Goal: Find specific page/section

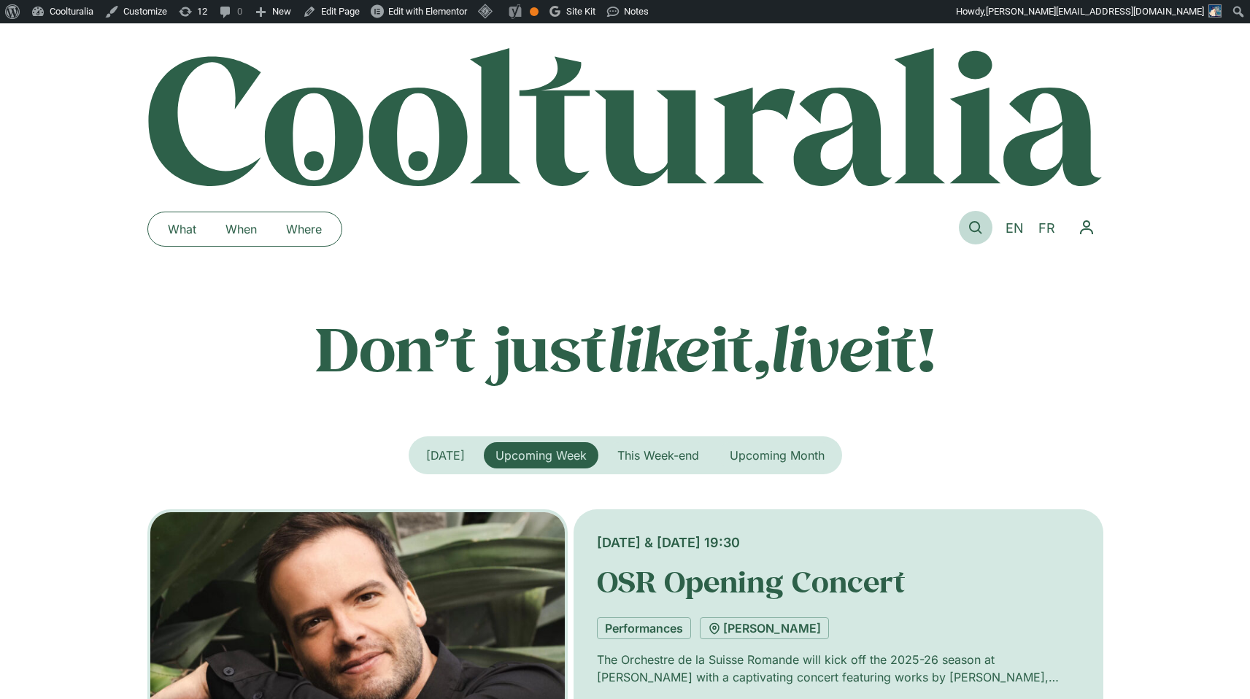
click at [983, 235] on link at bounding box center [976, 228] width 34 height 34
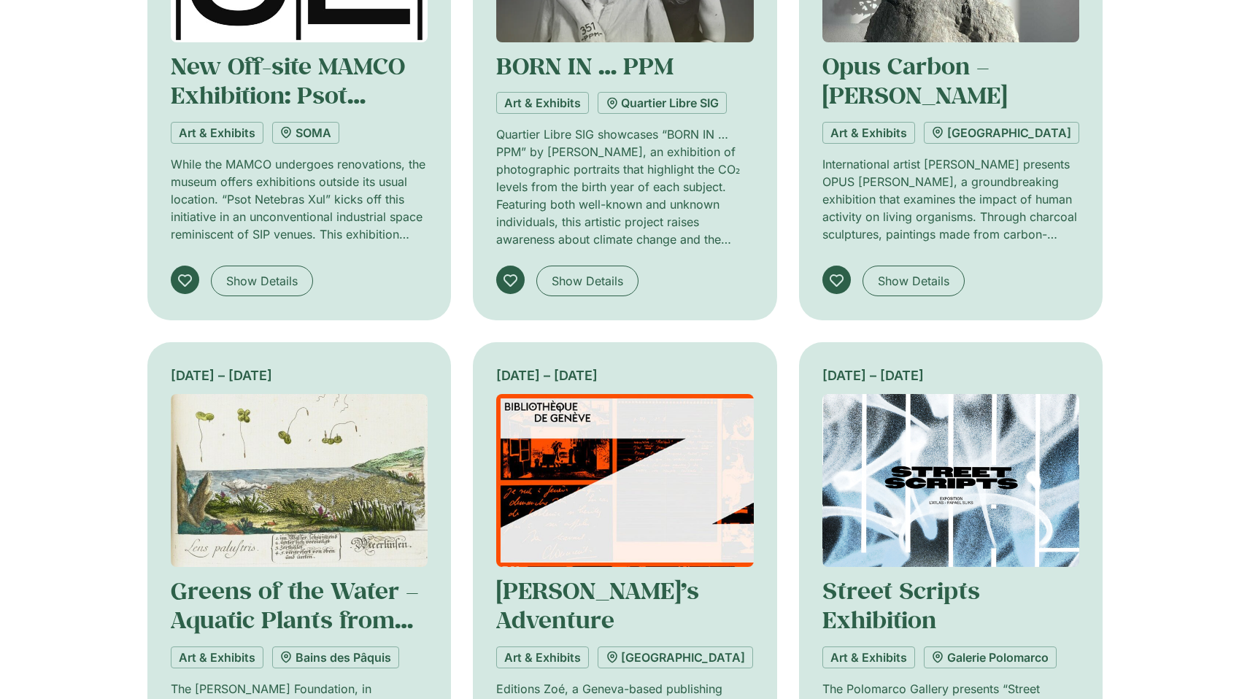
scroll to position [92, 0]
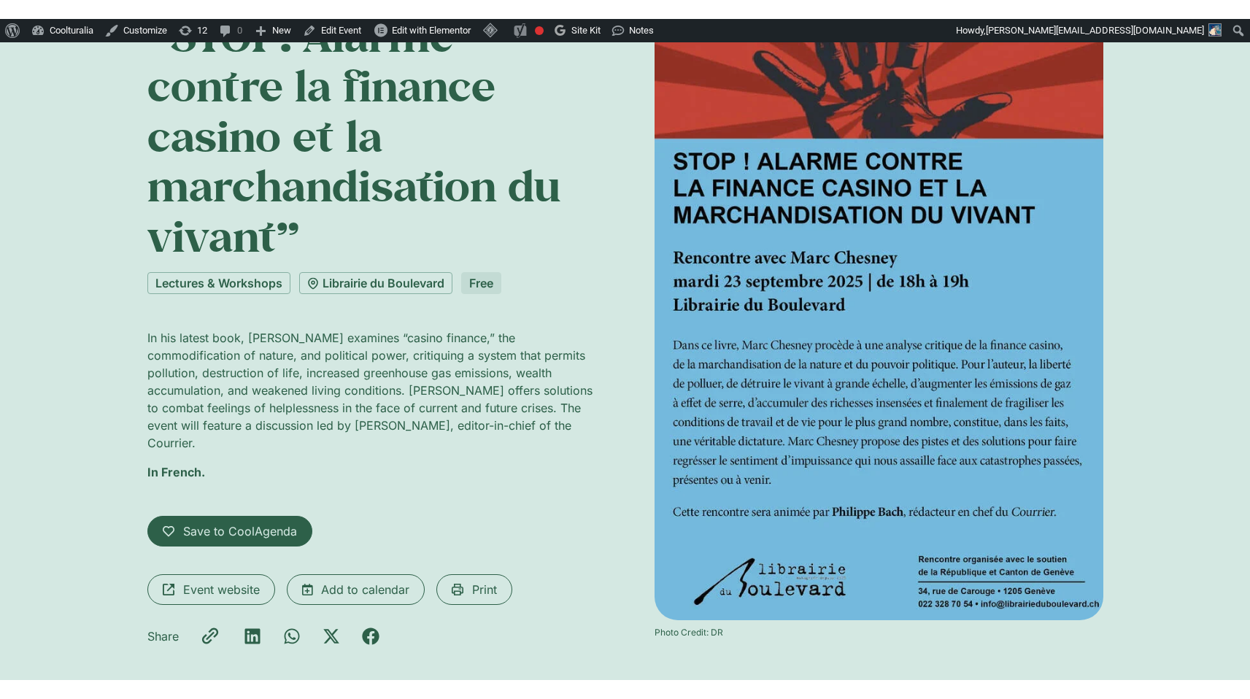
scroll to position [226, 0]
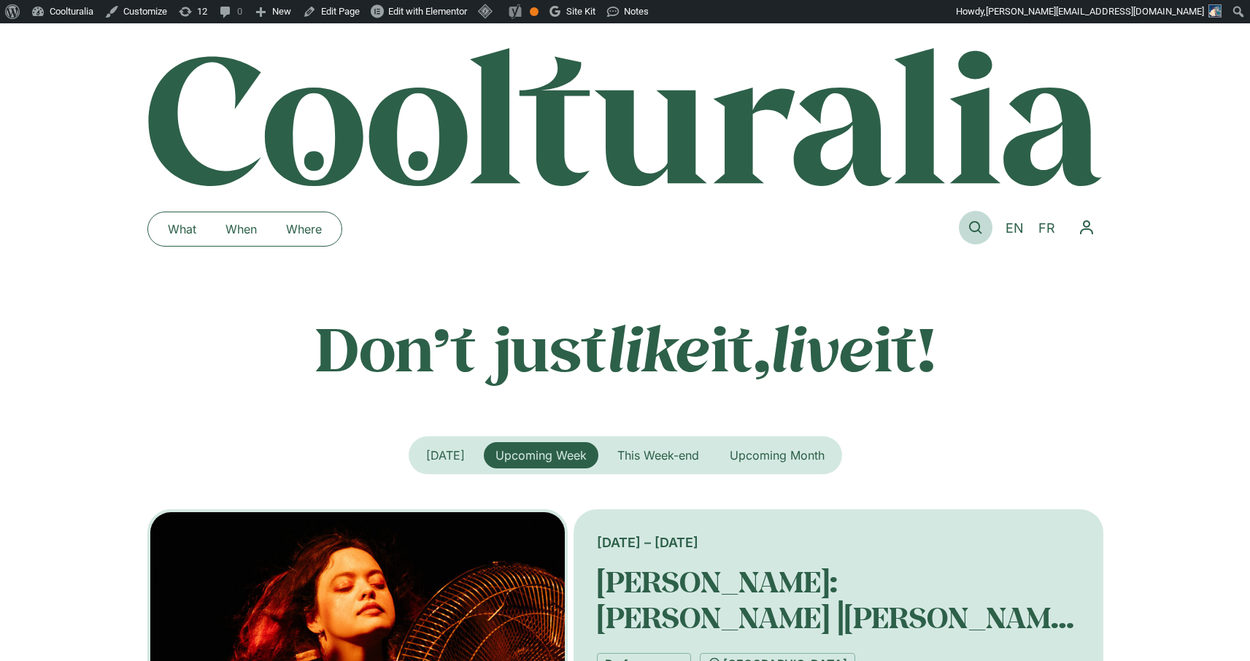
click at [974, 220] on link at bounding box center [976, 228] width 34 height 34
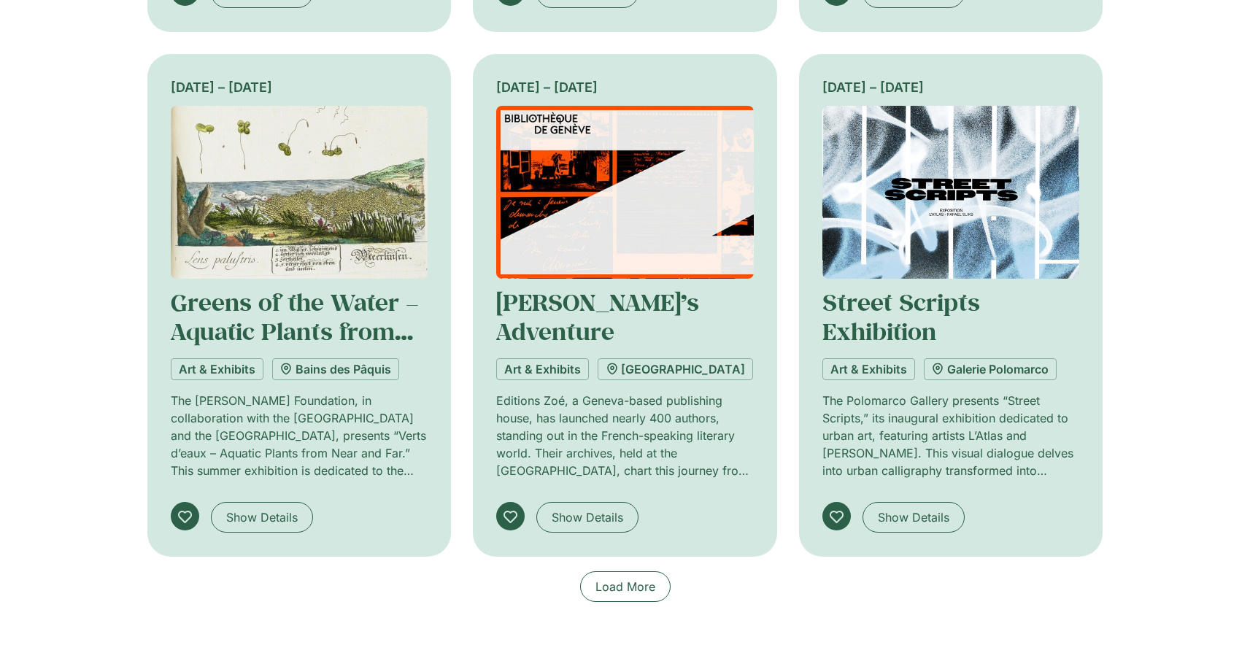
scroll to position [1095, 0]
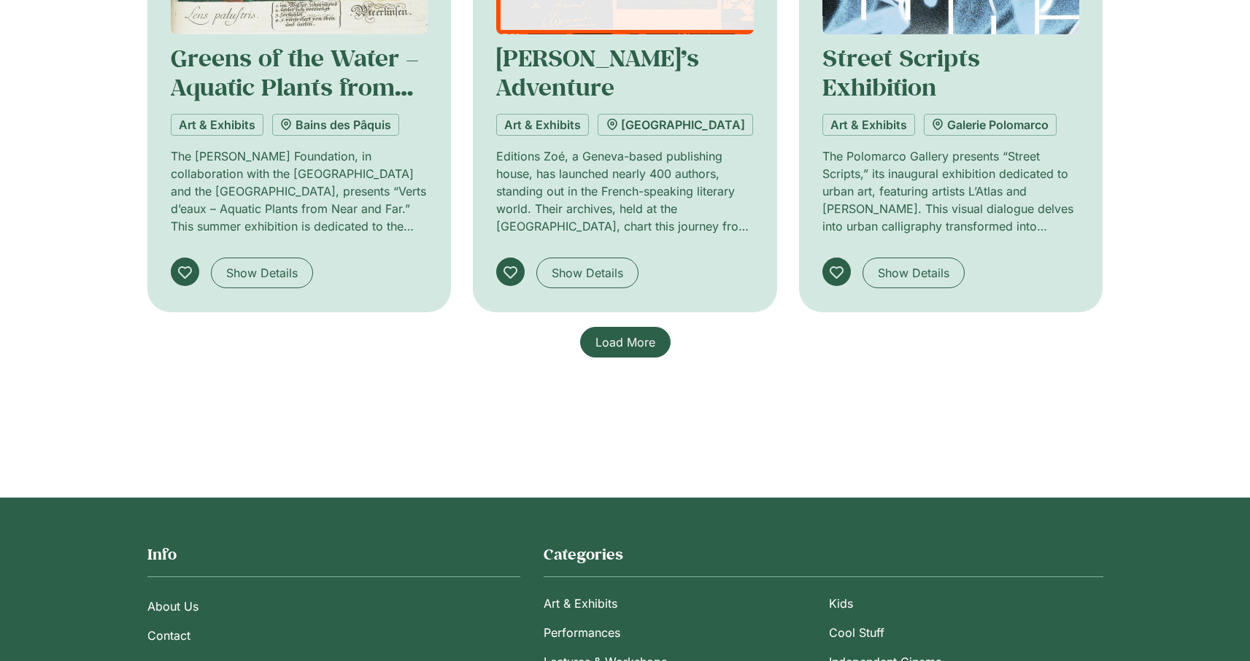
click at [638, 352] on link "Load More" at bounding box center [625, 342] width 90 height 31
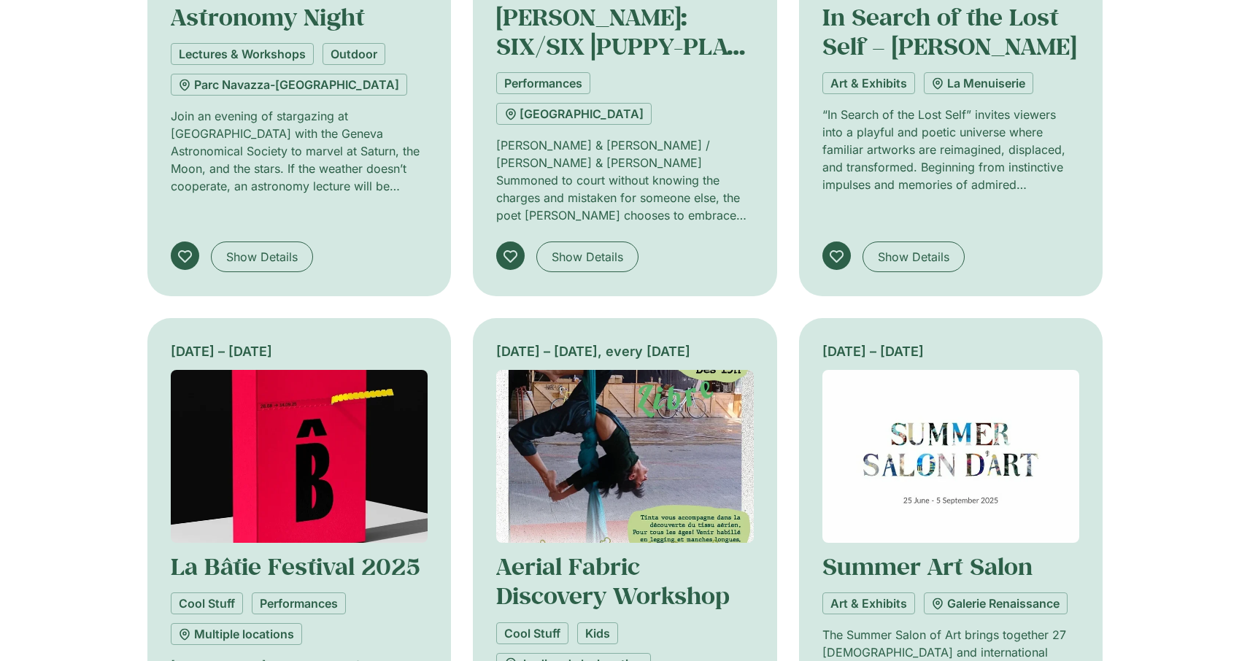
scroll to position [1900, 0]
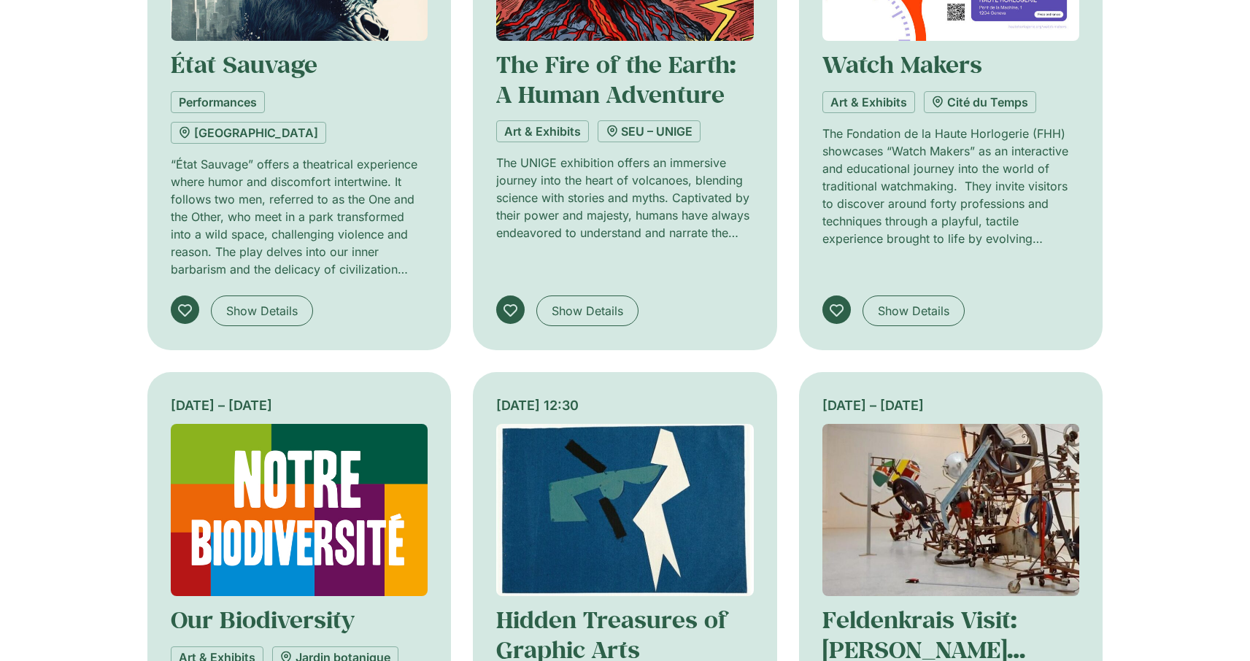
scroll to position [3072, 0]
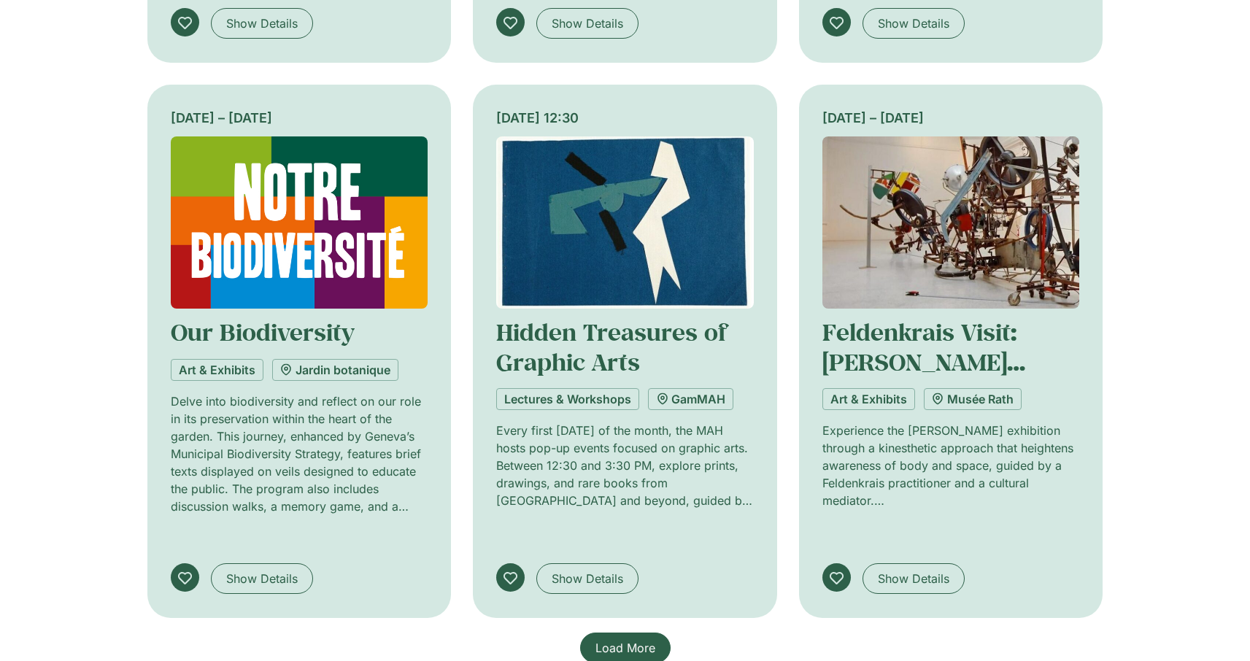
click at [631, 639] on span "Load More" at bounding box center [625, 648] width 60 height 18
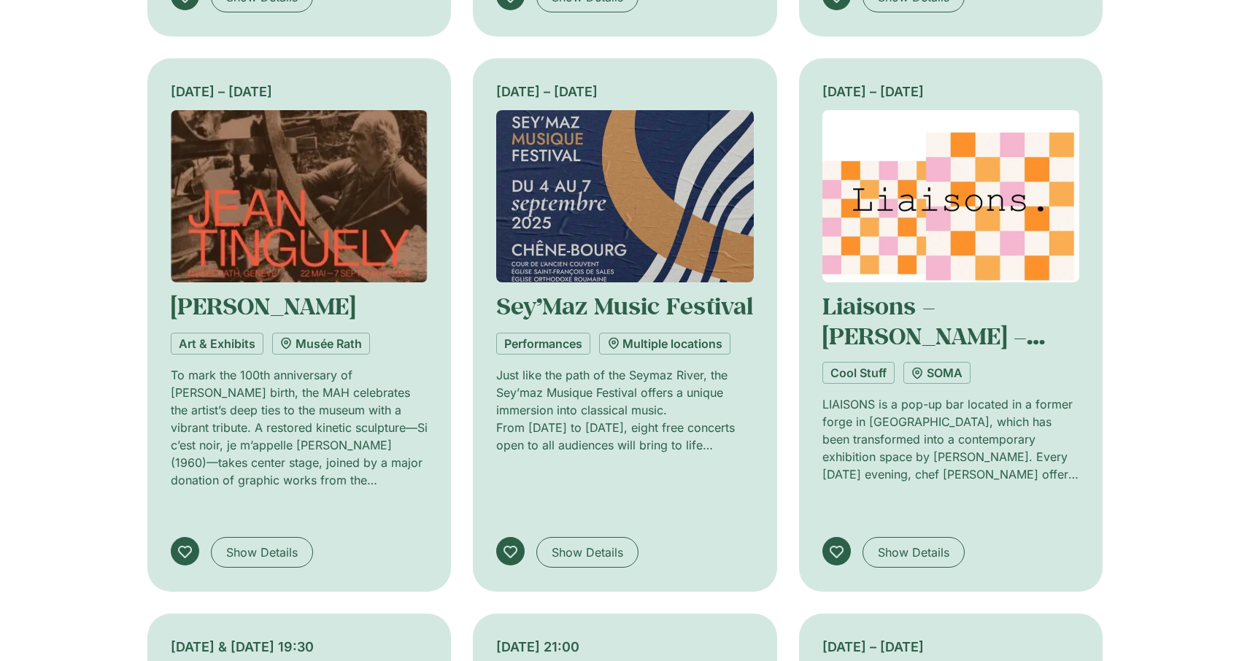
scroll to position [3648, 0]
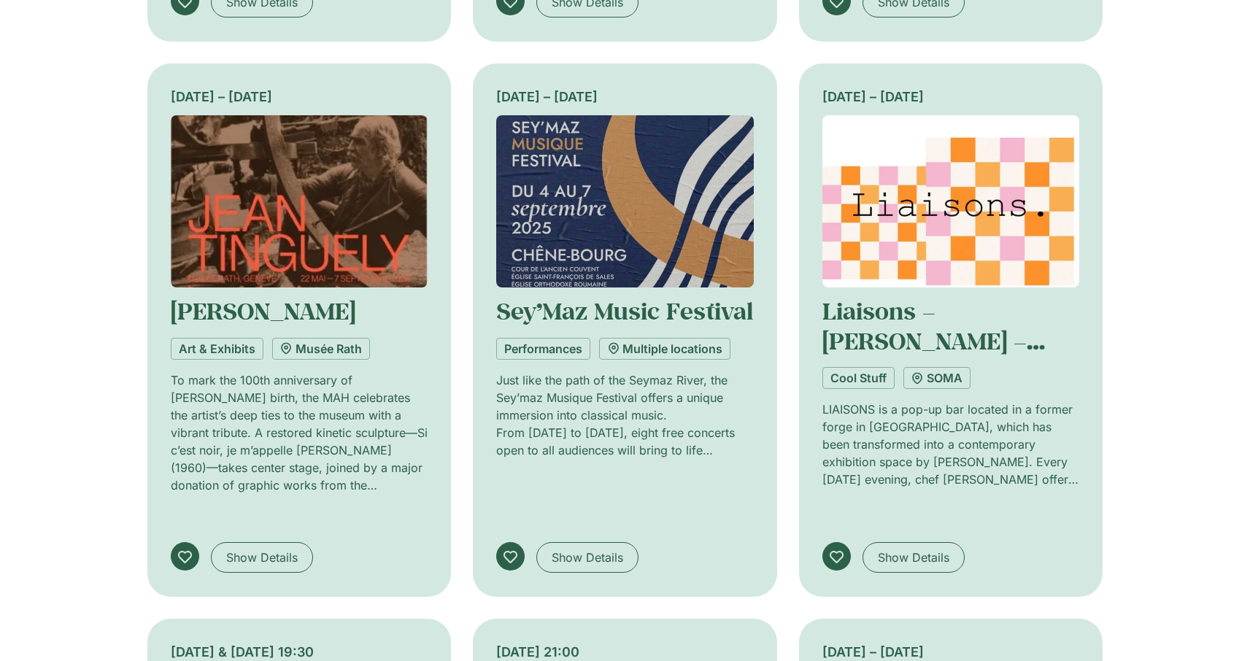
drag, startPoint x: 174, startPoint y: 435, endPoint x: 348, endPoint y: 433, distance: 173.6
click at [348, 642] on div "3 & 4 September, 19:30" at bounding box center [300, 652] width 258 height 20
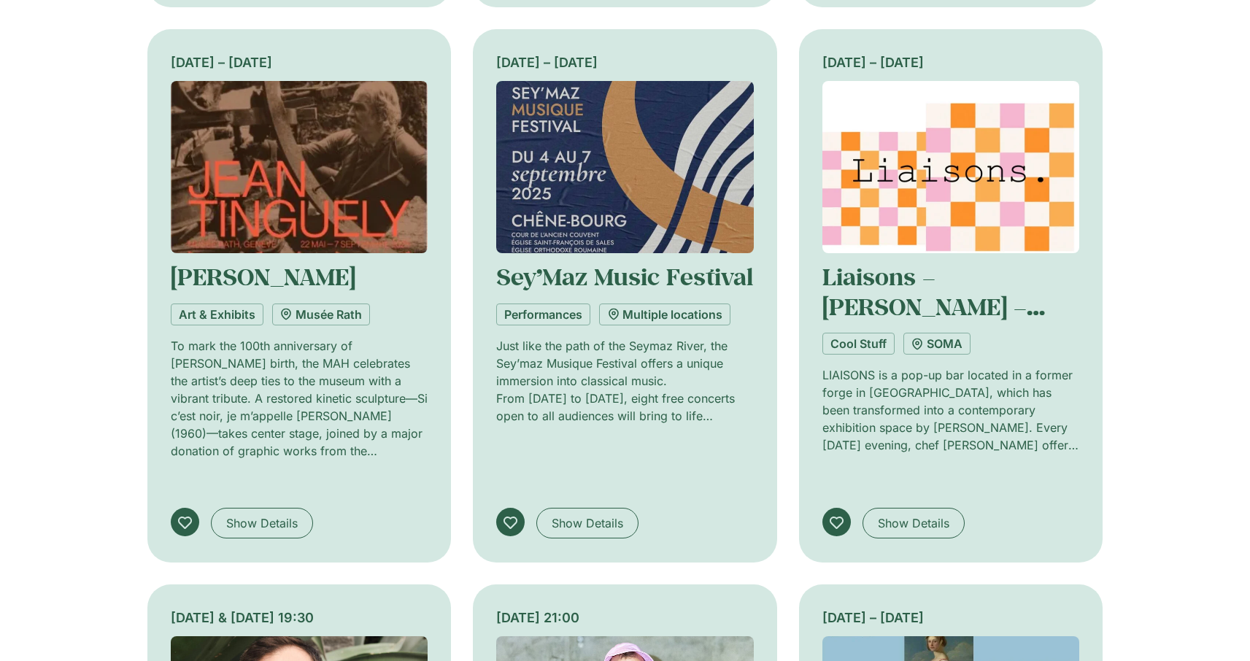
scroll to position [3686, 0]
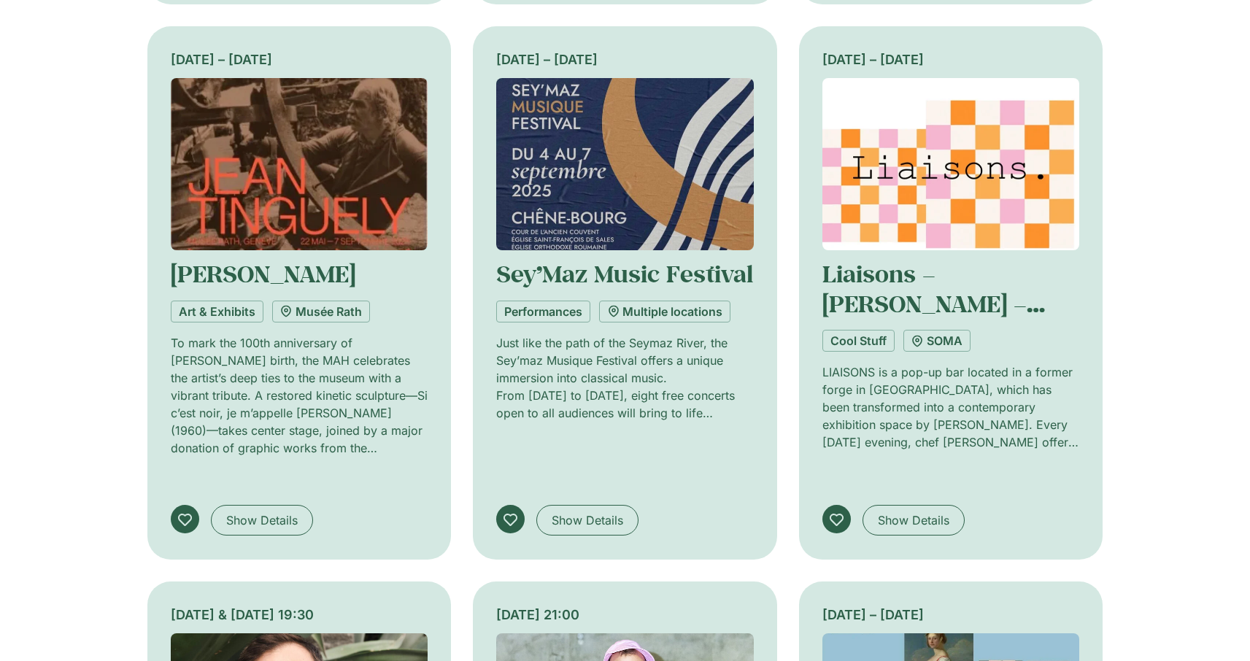
copy div "3 & 4 September, 19:30"
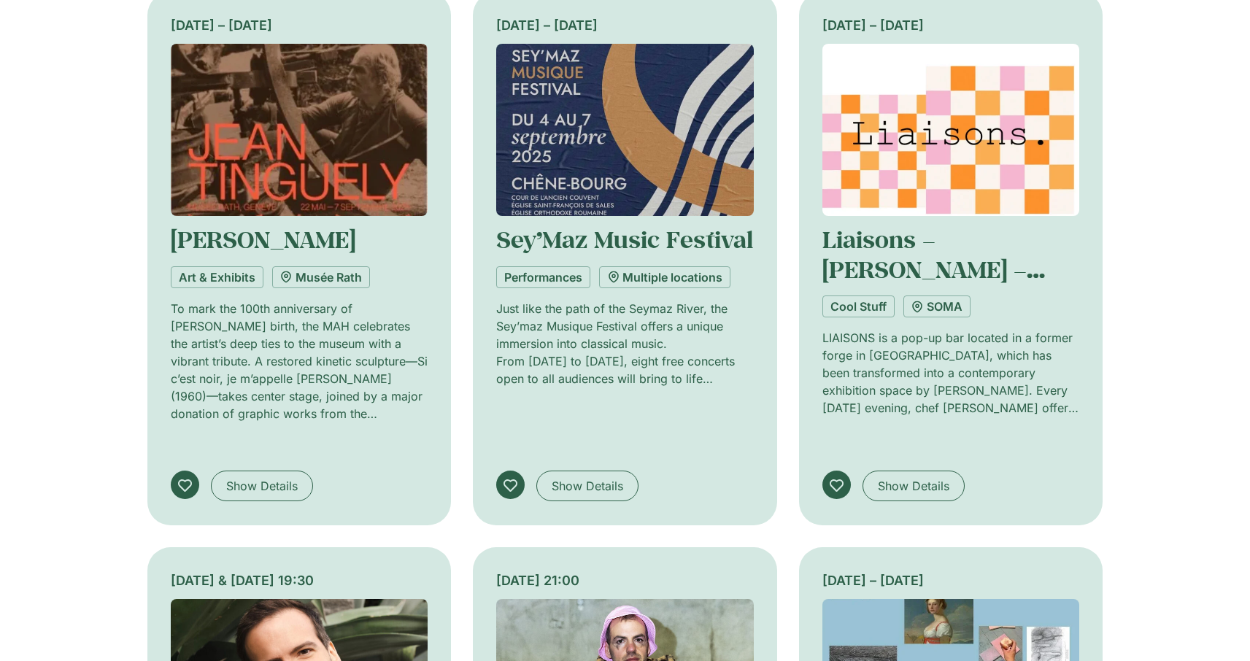
scroll to position [3710, 0]
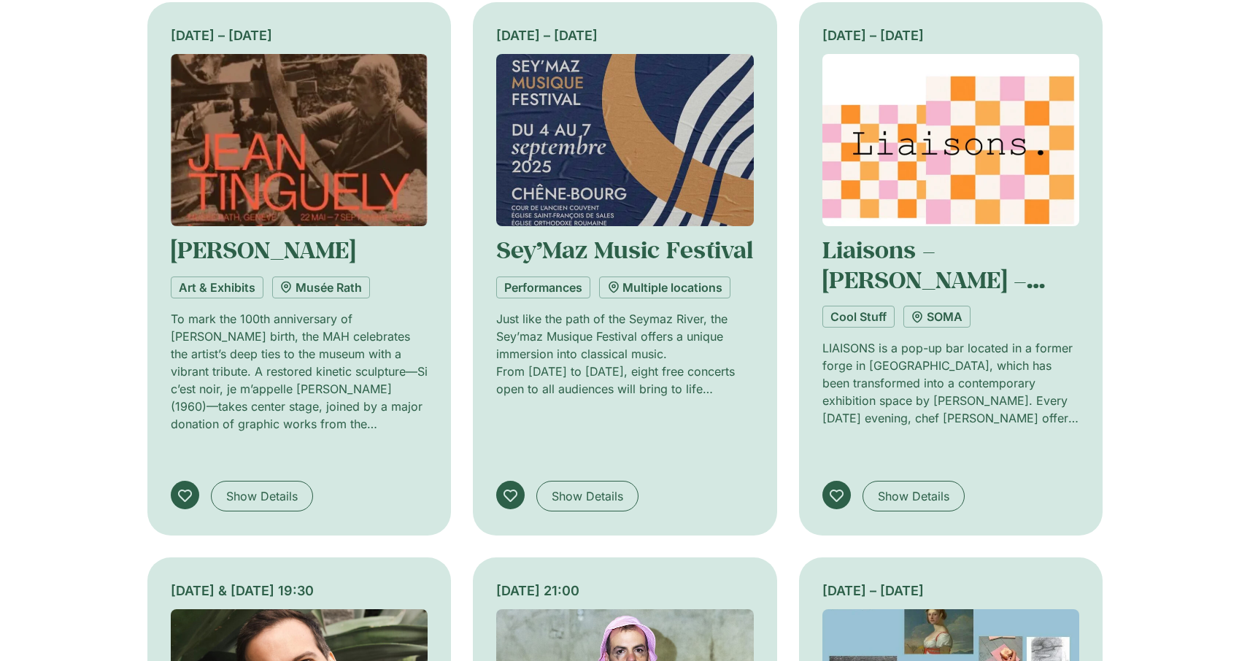
click at [218, 581] on div "3 & 4 September, 19:30" at bounding box center [300, 591] width 258 height 20
drag, startPoint x: 282, startPoint y: 374, endPoint x: 319, endPoint y: 373, distance: 37.2
click at [319, 581] on div "3 & 4 September, 19:30" at bounding box center [300, 591] width 258 height 20
copy div "19:30"
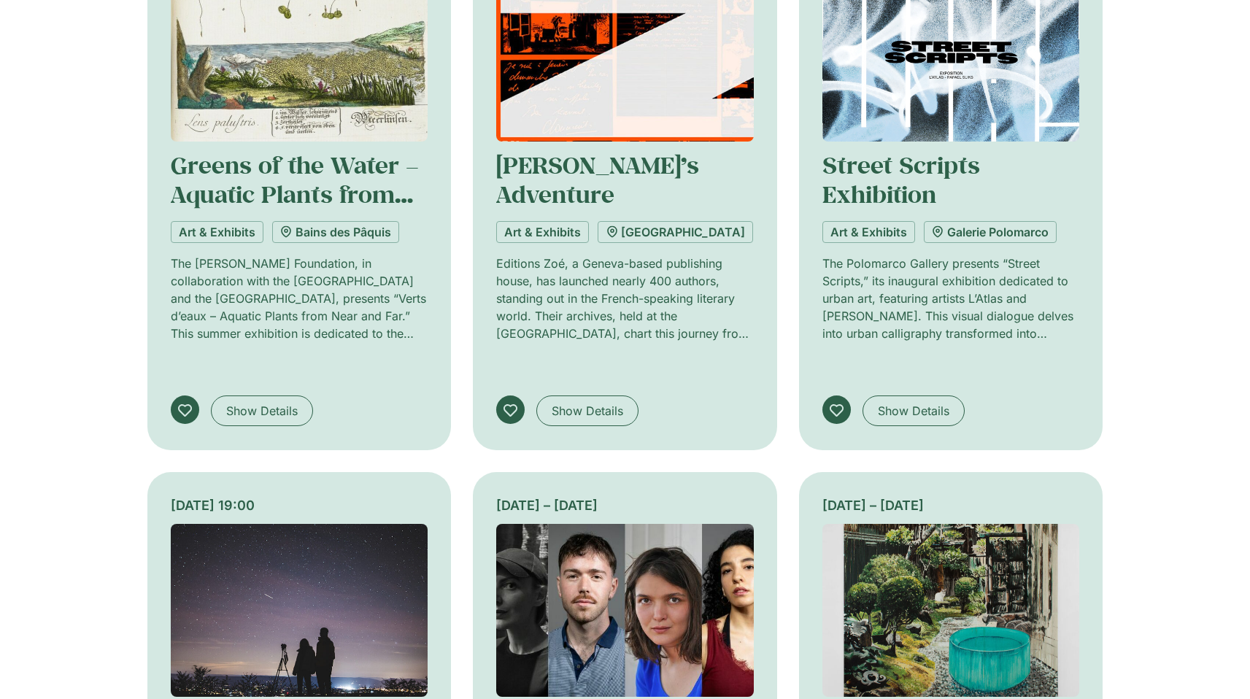
scroll to position [0, 0]
